Goal: Information Seeking & Learning: Learn about a topic

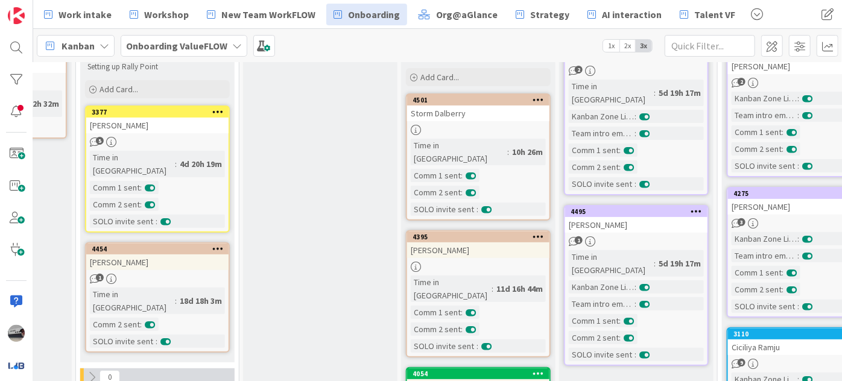
scroll to position [274, 307]
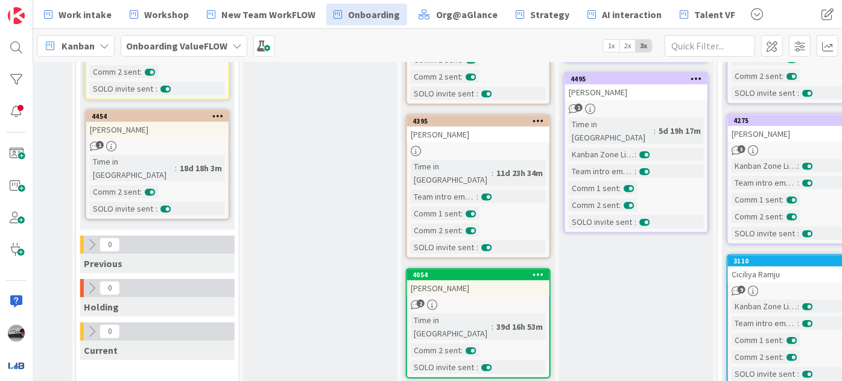
click at [203, 43] on b "Onboarding ValueFLOW" at bounding box center [176, 46] width 101 height 12
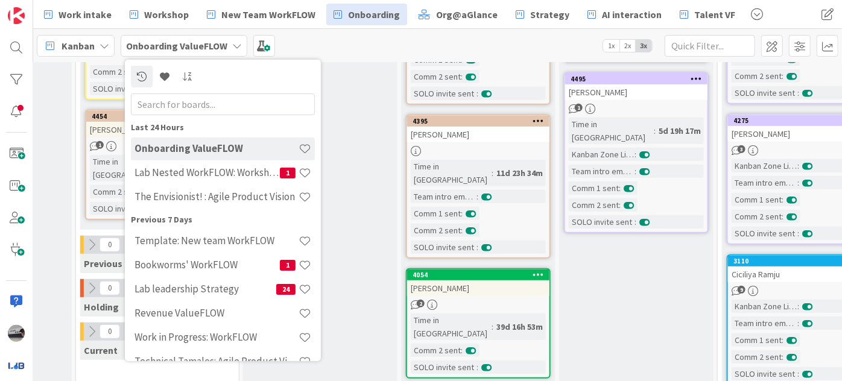
click at [200, 101] on input "text" at bounding box center [223, 104] width 184 height 22
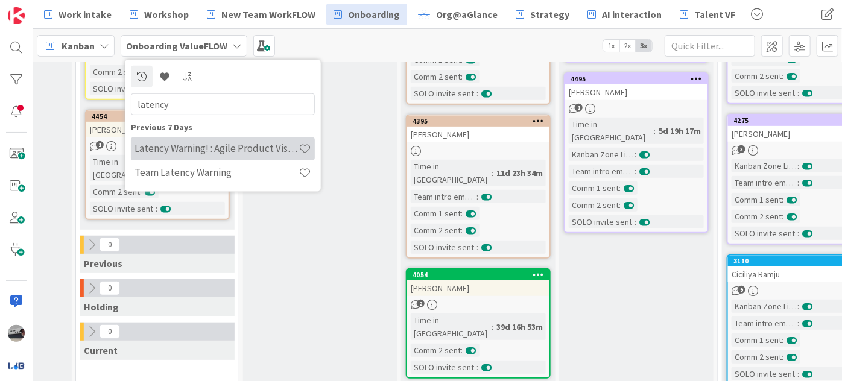
type input "latency"
click at [253, 151] on h4 "Latency Warning! : Agile Product Vision" at bounding box center [217, 148] width 164 height 12
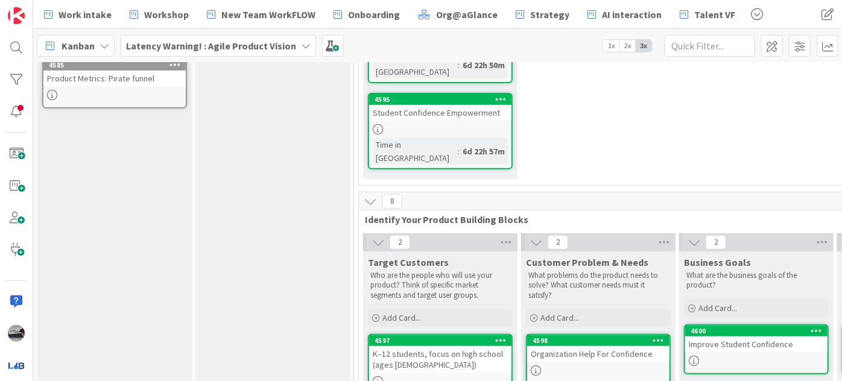
scroll to position [54, 0]
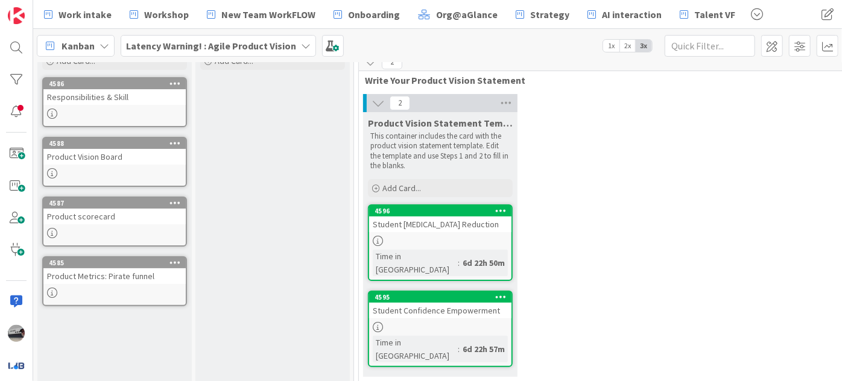
click at [447, 224] on div "Student [MEDICAL_DATA] Reduction" at bounding box center [440, 225] width 142 height 16
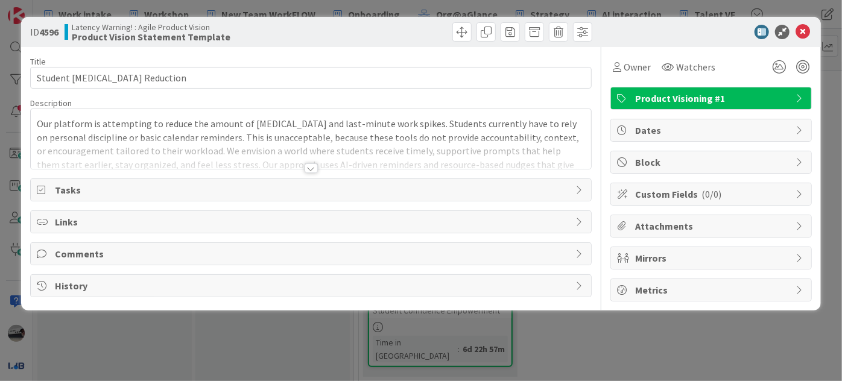
click at [314, 167] on div at bounding box center [311, 169] width 13 height 10
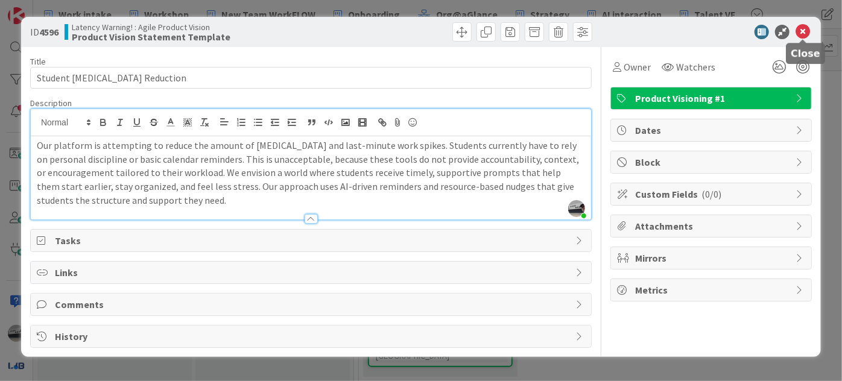
click at [803, 27] on icon at bounding box center [803, 32] width 14 height 14
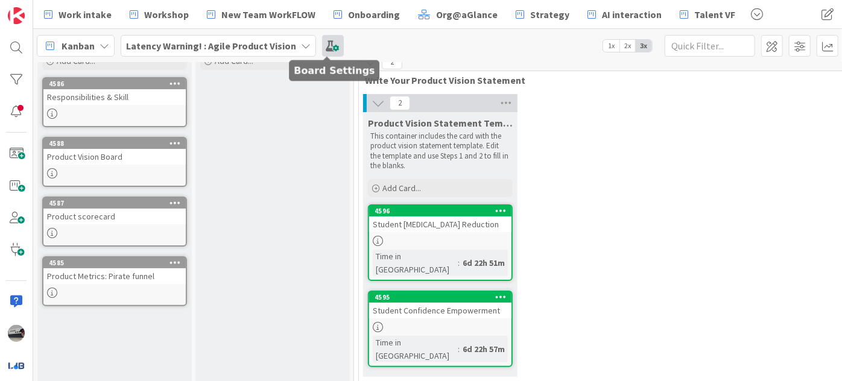
click at [323, 49] on span at bounding box center [333, 46] width 22 height 22
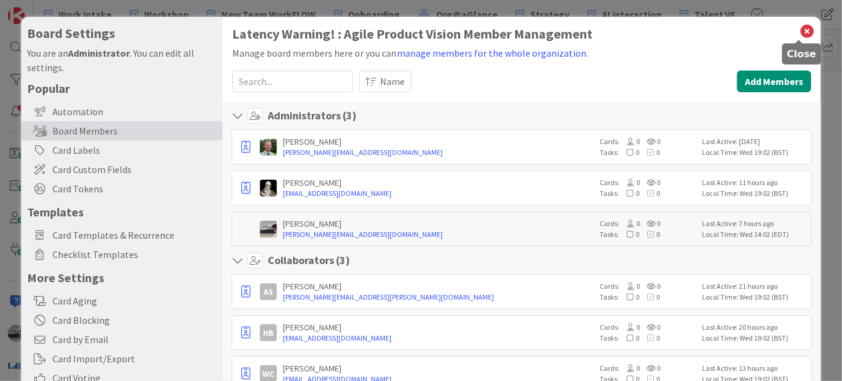
click at [801, 32] on icon at bounding box center [808, 31] width 16 height 17
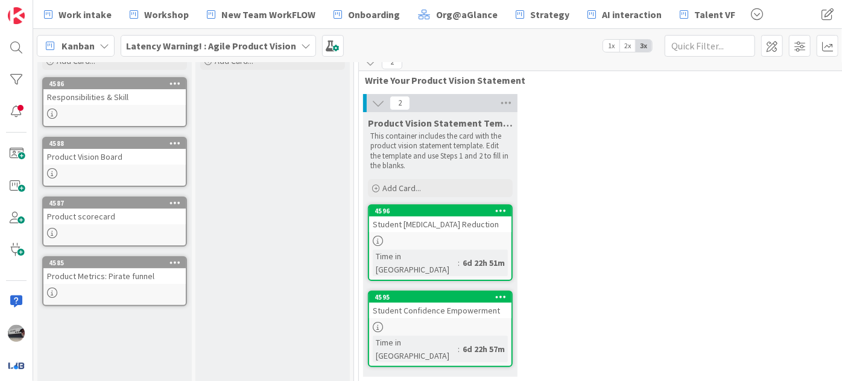
click at [285, 43] on b "Latency Warning! : Agile Product Vision" at bounding box center [211, 46] width 170 height 12
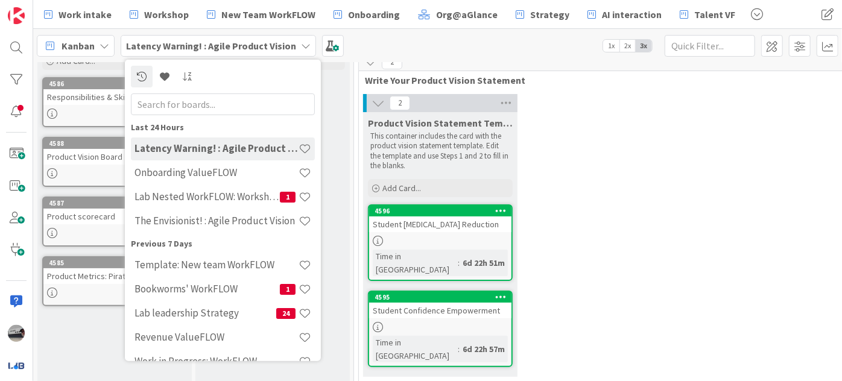
click at [192, 107] on input "text" at bounding box center [223, 104] width 184 height 22
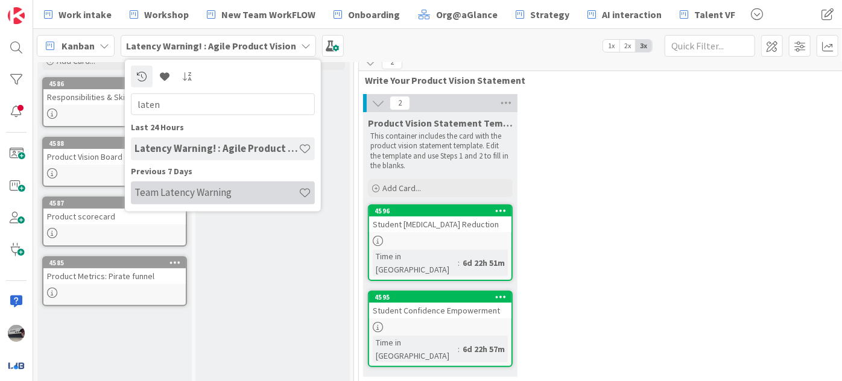
type input "laten"
click at [209, 191] on h4 "Team Latency Warning" at bounding box center [217, 192] width 164 height 12
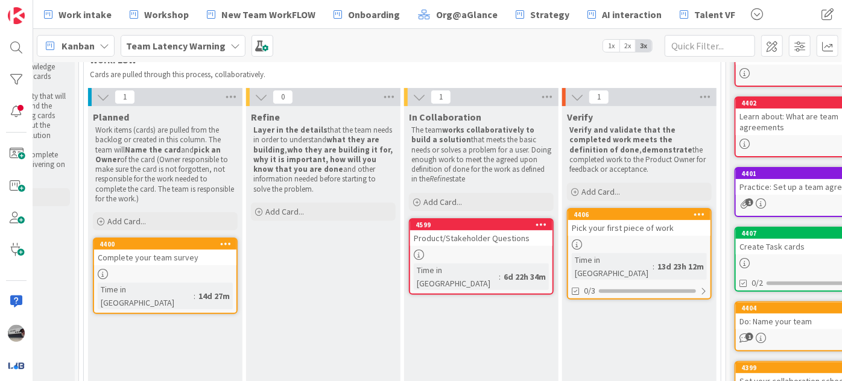
scroll to position [109, 100]
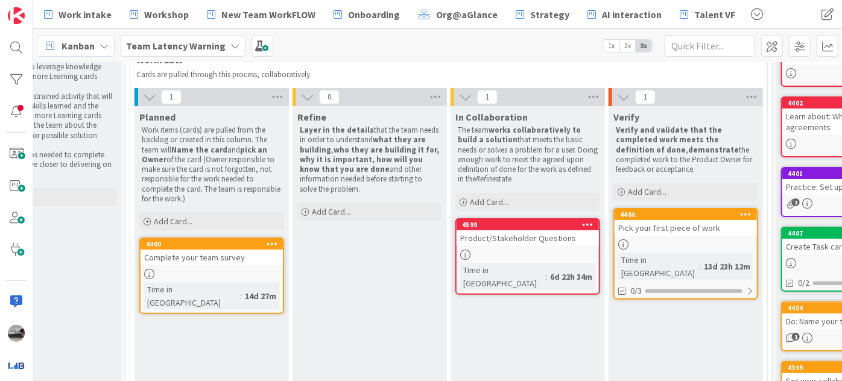
click at [203, 45] on b "Team Latency Warning" at bounding box center [176, 46] width 100 height 12
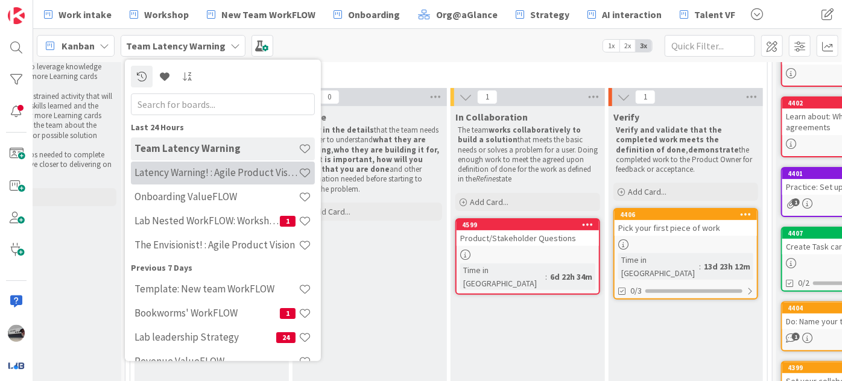
click at [206, 174] on h4 "Latency Warning! : Agile Product Vision" at bounding box center [217, 173] width 164 height 12
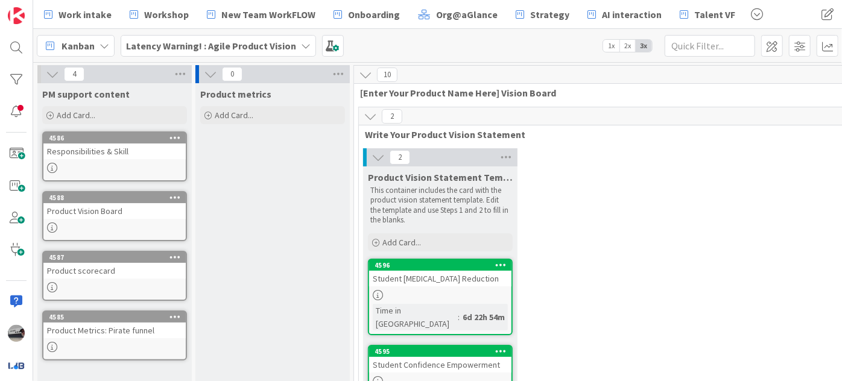
click at [52, 72] on icon at bounding box center [52, 74] width 13 height 13
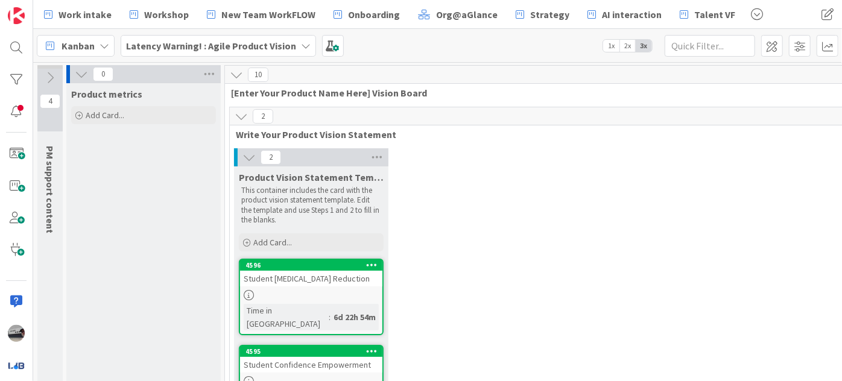
click at [74, 73] on button at bounding box center [82, 74] width 16 height 16
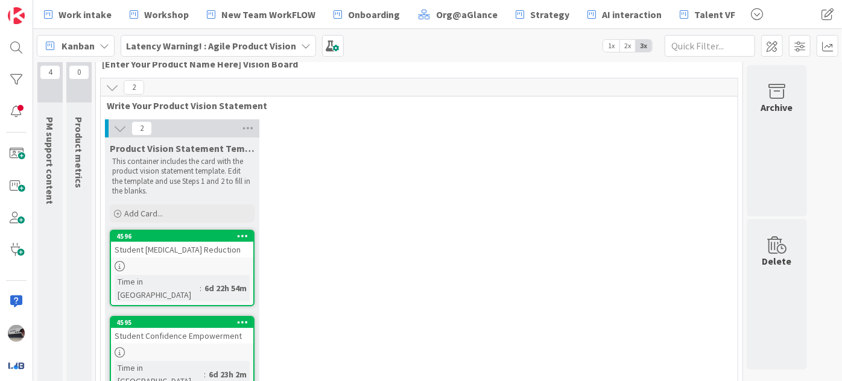
scroll to position [109, 0]
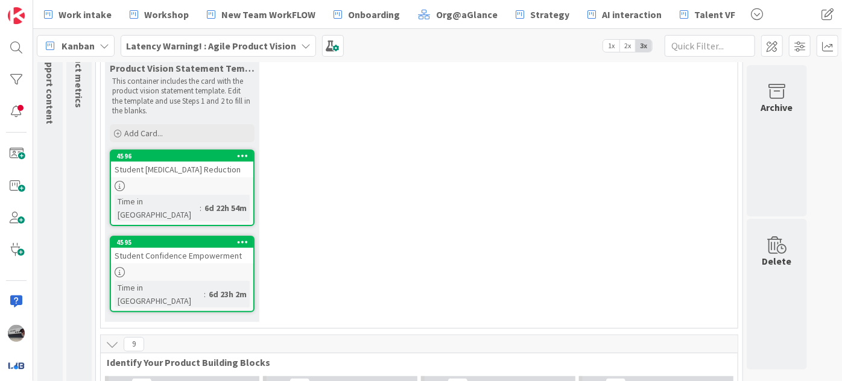
click at [171, 172] on div "Student [MEDICAL_DATA] Reduction" at bounding box center [182, 170] width 142 height 16
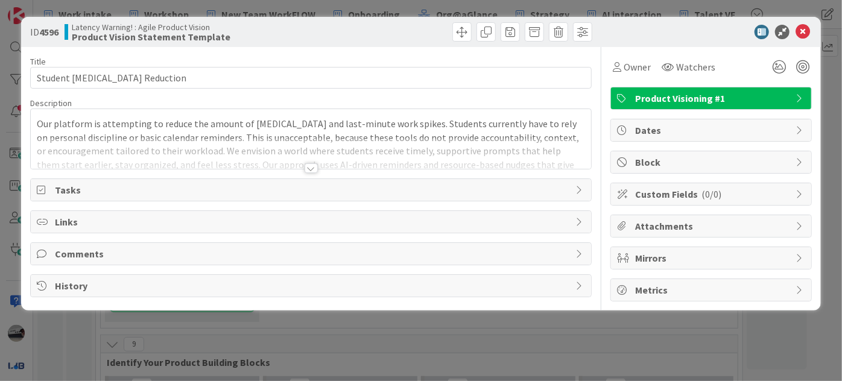
click at [308, 171] on div at bounding box center [311, 169] width 13 height 10
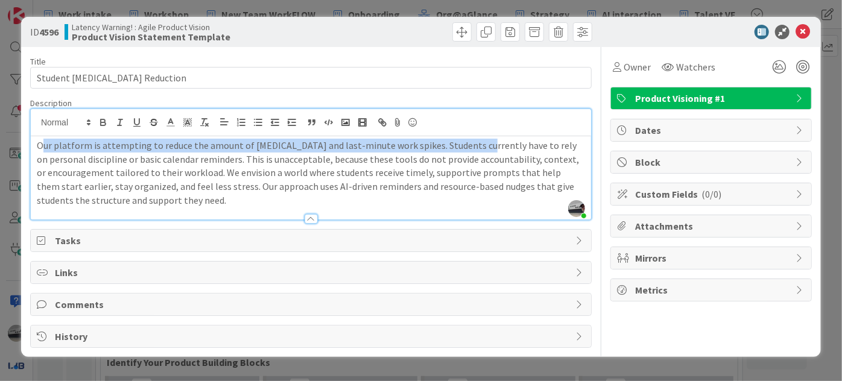
drag, startPoint x: 40, startPoint y: 148, endPoint x: 466, endPoint y: 141, distance: 426.1
click at [466, 141] on p "Our platform is attempting to reduce the amount of [MEDICAL_DATA] and last-minu…" at bounding box center [311, 173] width 549 height 69
click at [54, 142] on p "Our platform is attempting to reduce the amount of [MEDICAL_DATA] and last-minu…" at bounding box center [311, 173] width 549 height 69
drag, startPoint x: 35, startPoint y: 144, endPoint x: 424, endPoint y: 136, distance: 389.3
click at [424, 136] on div "Our platform is attempting to reduce the amount of [MEDICAL_DATA] and last-minu…" at bounding box center [311, 177] width 561 height 83
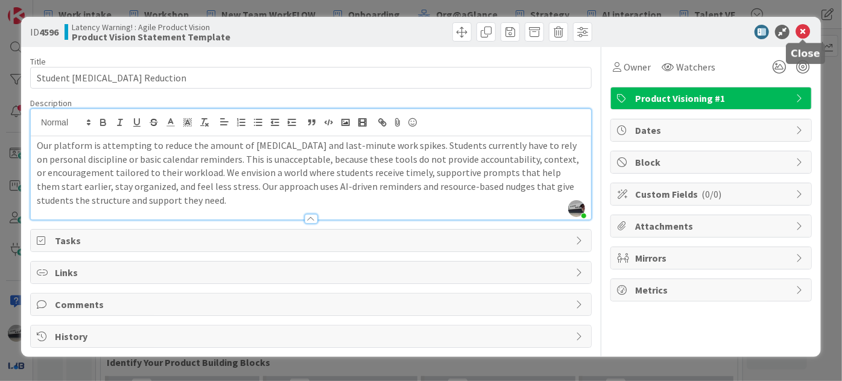
click at [803, 28] on icon at bounding box center [803, 32] width 14 height 14
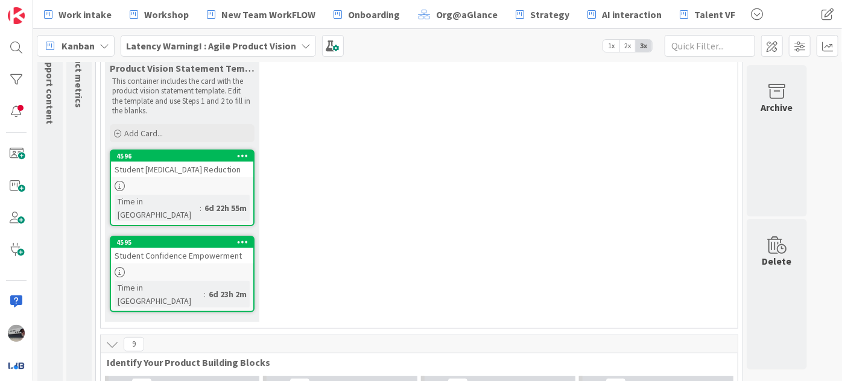
click at [198, 267] on div at bounding box center [182, 272] width 142 height 10
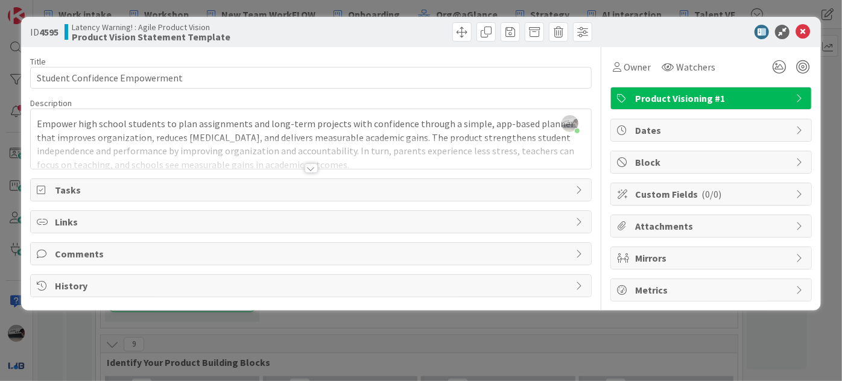
click at [308, 169] on div at bounding box center [311, 169] width 13 height 10
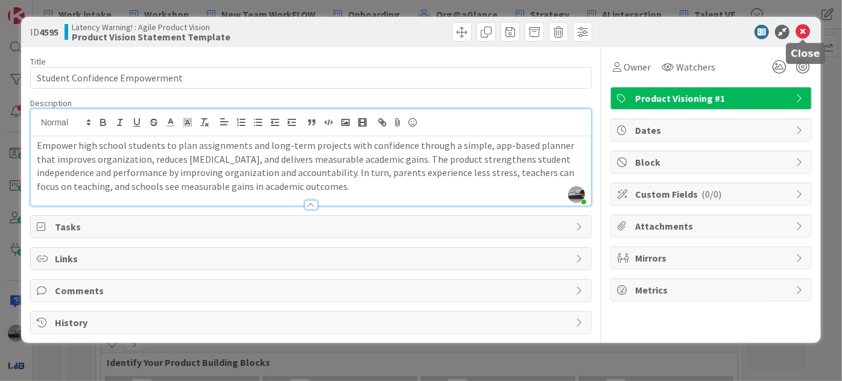
click at [804, 31] on icon at bounding box center [803, 32] width 14 height 14
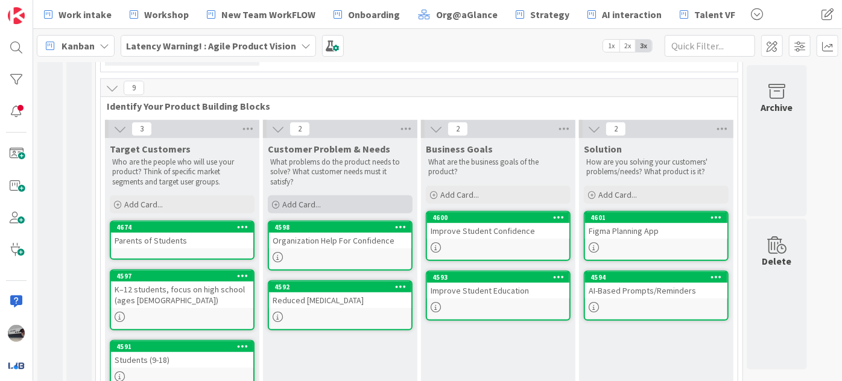
scroll to position [373, 0]
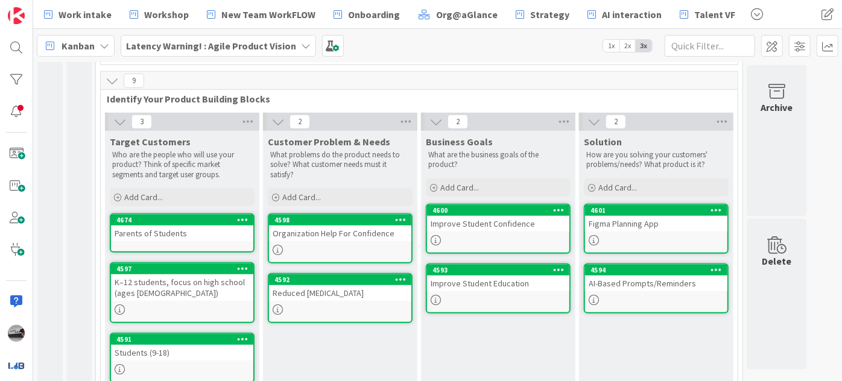
click at [439, 115] on icon at bounding box center [436, 121] width 13 height 13
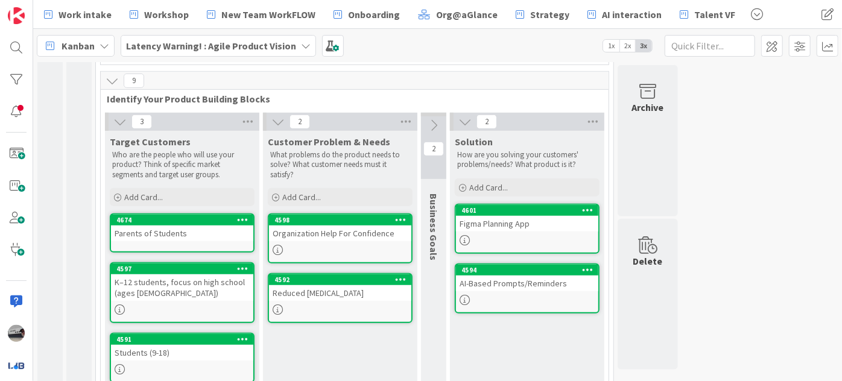
click at [471, 115] on icon at bounding box center [465, 121] width 13 height 13
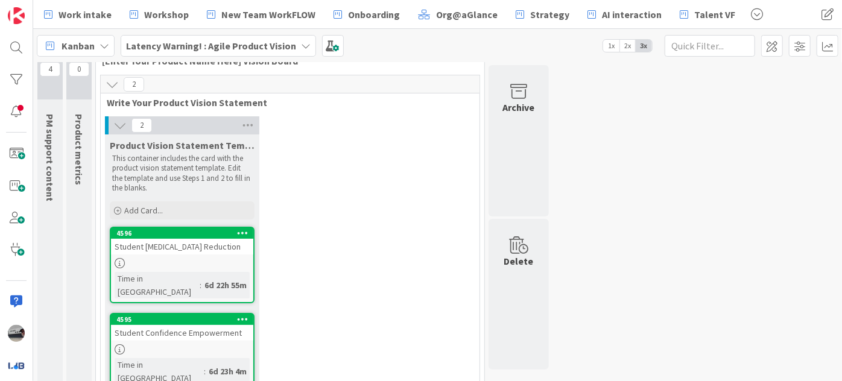
scroll to position [0, 0]
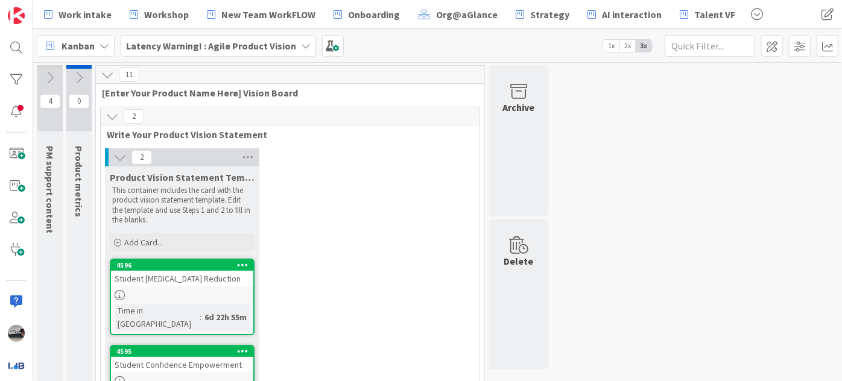
click at [49, 80] on icon at bounding box center [49, 77] width 13 height 13
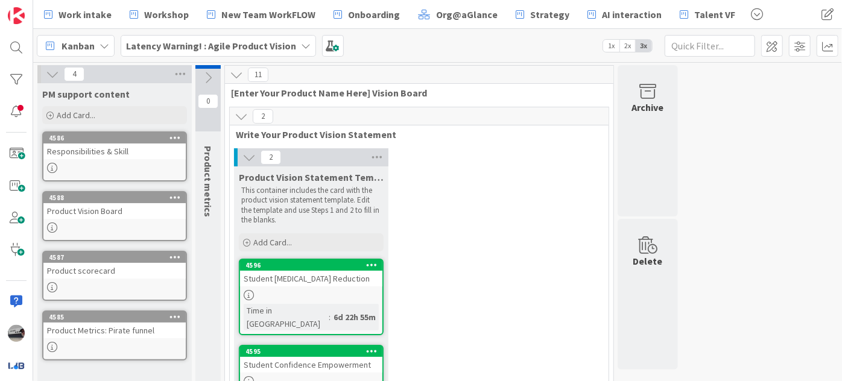
click at [233, 47] on b "Latency Warning! : Agile Product Vision" at bounding box center [211, 46] width 170 height 12
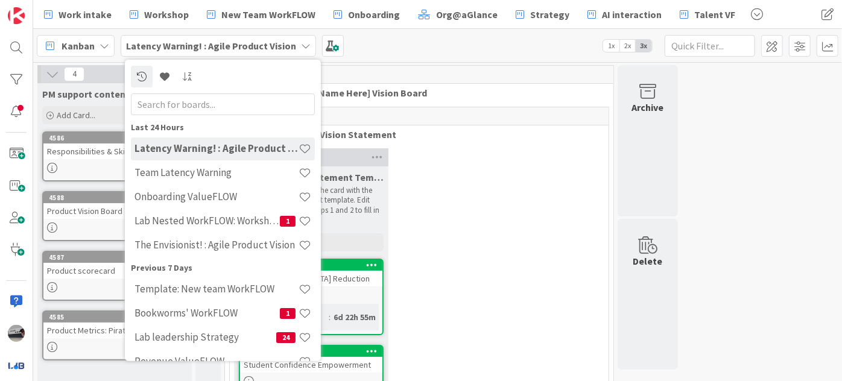
click at [491, 50] on div "Kanban Latency Warning! : Agile Product Vision Last 24 Hours Latency Warning! :…" at bounding box center [437, 45] width 809 height 33
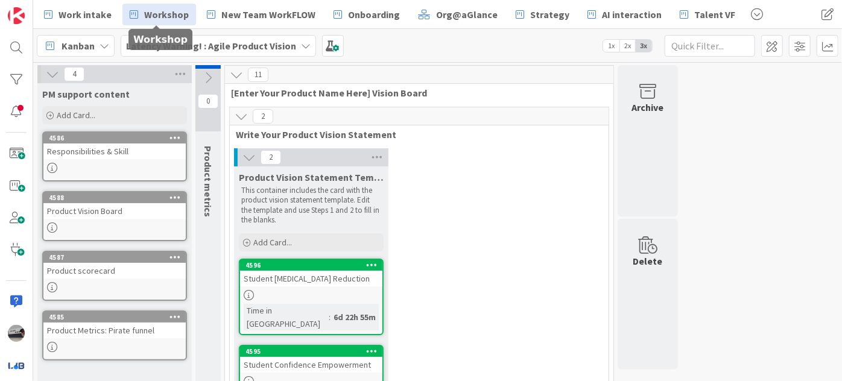
click at [160, 20] on span "Workshop" at bounding box center [166, 14] width 45 height 14
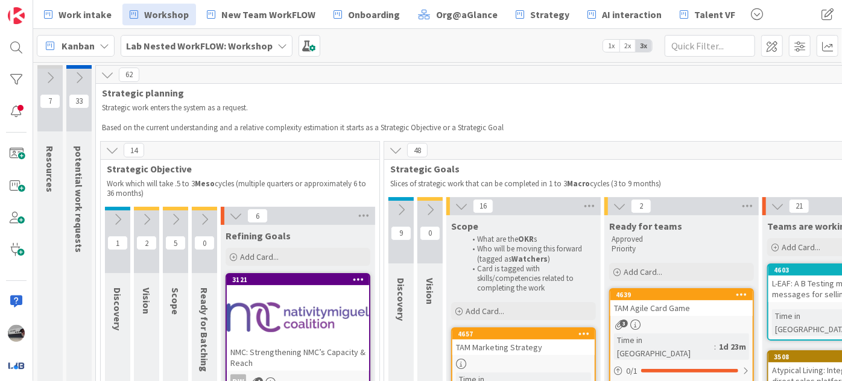
click at [46, 77] on icon at bounding box center [49, 77] width 13 height 13
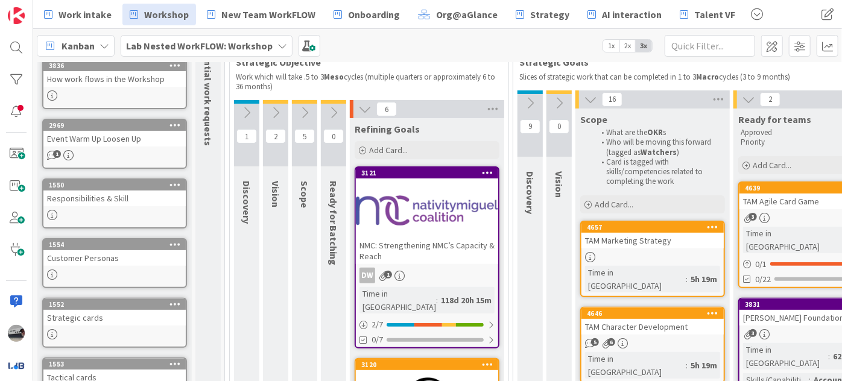
scroll to position [109, 0]
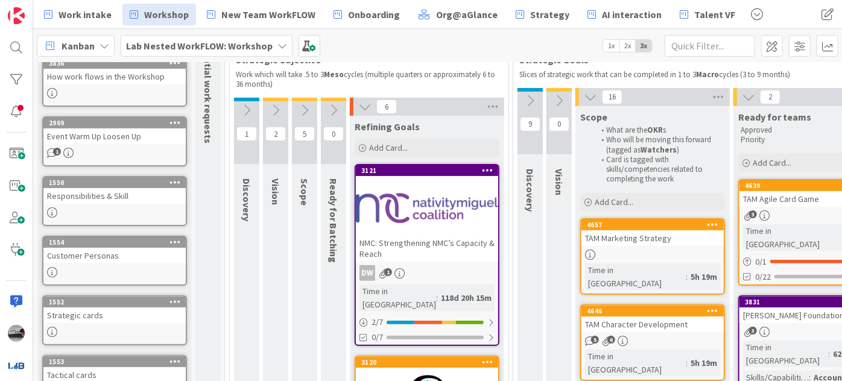
click at [275, 51] on div "Lab Nested WorkFLOW: Workshop" at bounding box center [207, 46] width 172 height 22
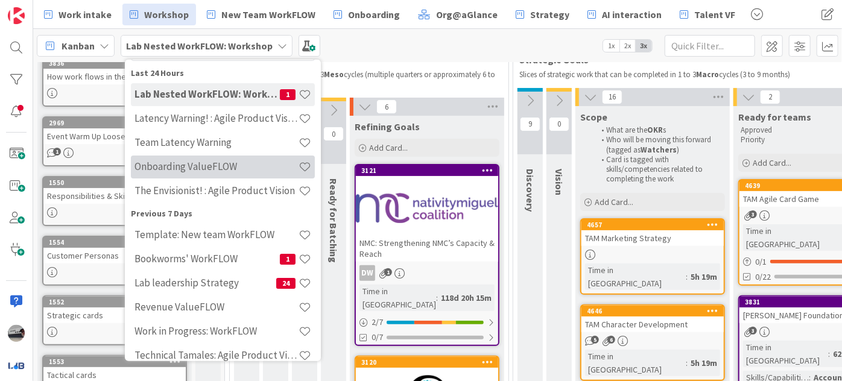
scroll to position [0, 0]
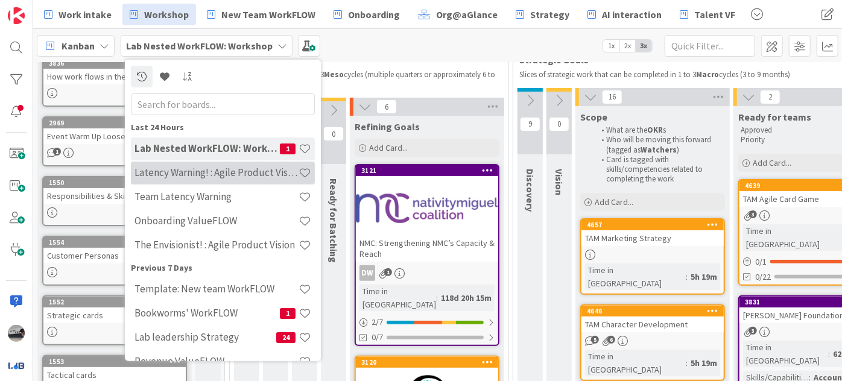
click at [244, 170] on h4 "Latency Warning! : Agile Product Vision" at bounding box center [217, 173] width 164 height 12
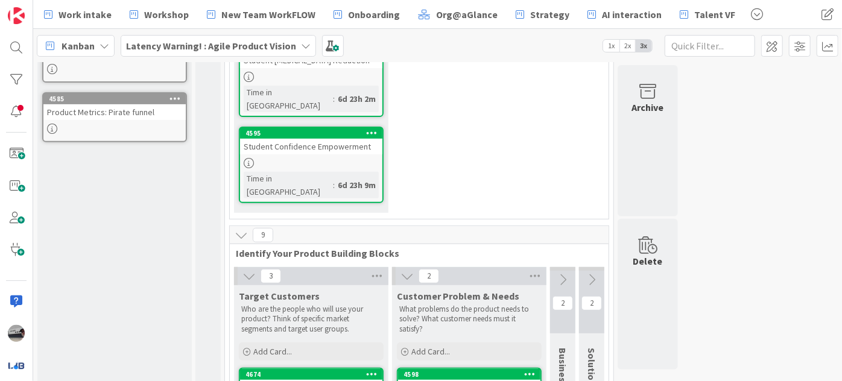
scroll to position [274, 0]
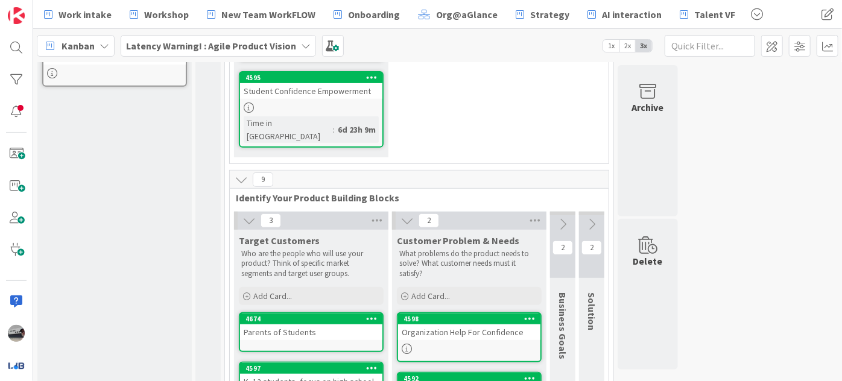
click at [594, 218] on icon at bounding box center [591, 224] width 13 height 13
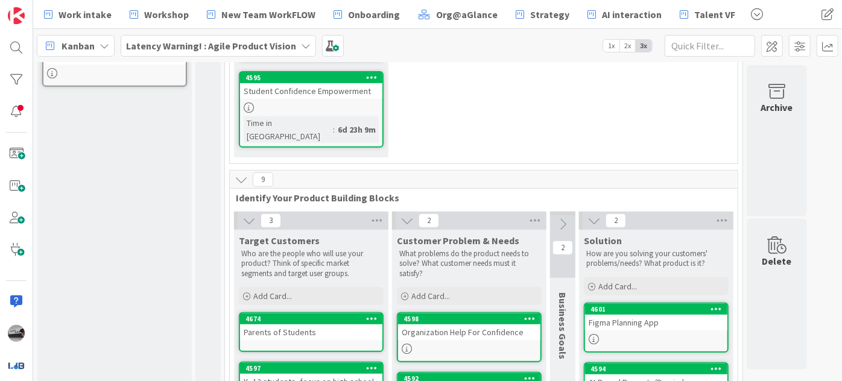
click at [553, 215] on button at bounding box center [562, 224] width 25 height 18
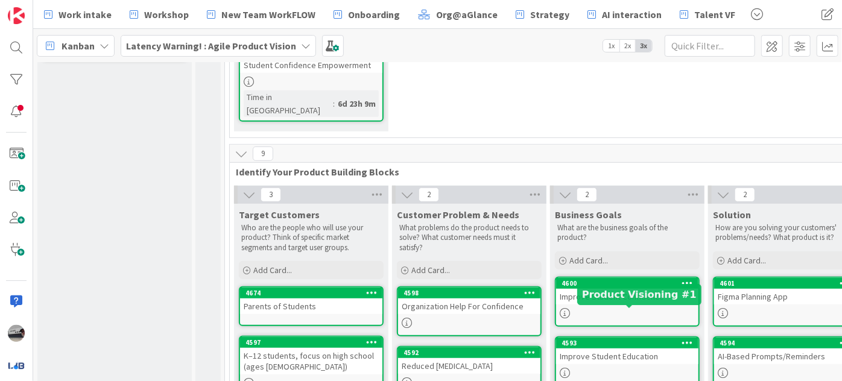
scroll to position [381, 0]
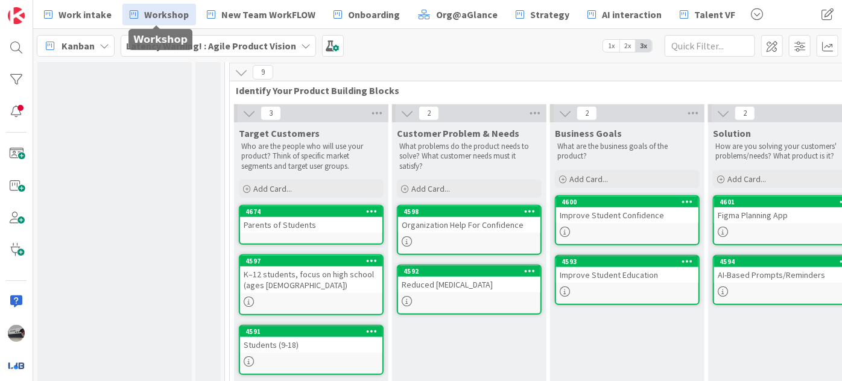
click at [183, 12] on span "Workshop" at bounding box center [166, 14] width 45 height 14
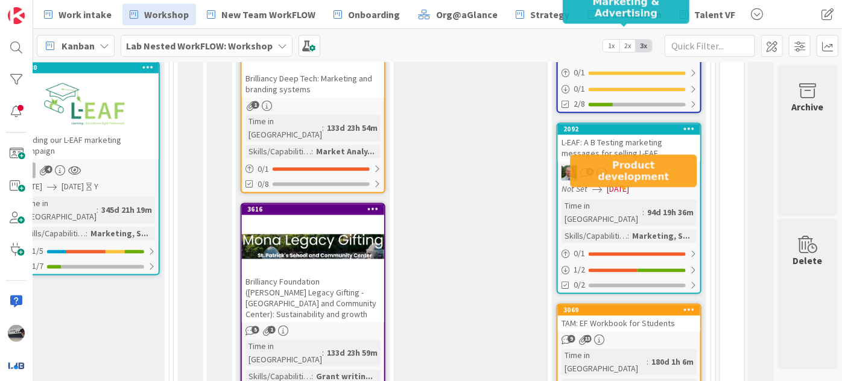
scroll to position [1207, 346]
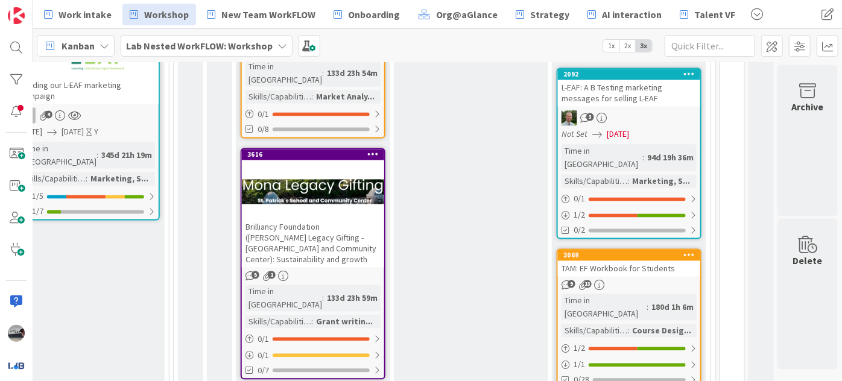
click at [632, 261] on div "TAM: EF Workbook for Students" at bounding box center [629, 269] width 142 height 16
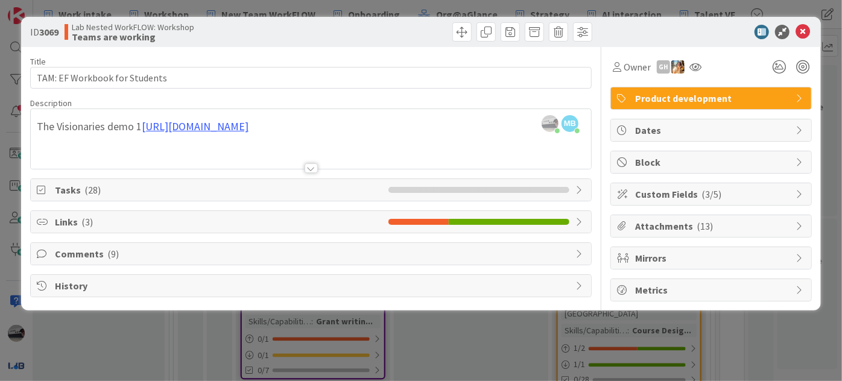
click at [793, 223] on div "Attachments ( 13 )" at bounding box center [711, 226] width 200 height 22
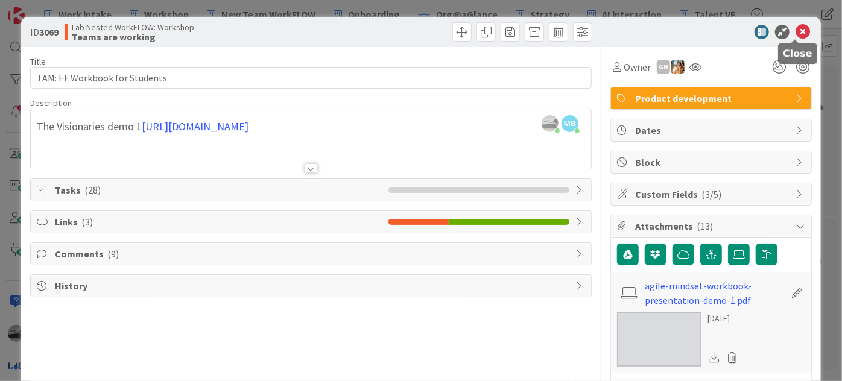
click at [796, 29] on icon at bounding box center [803, 32] width 14 height 14
